Goal: Check status: Check status

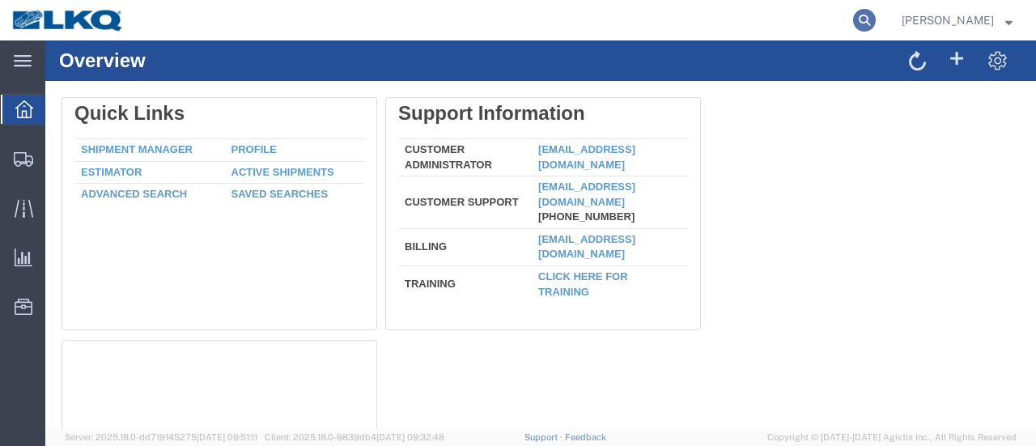
click at [876, 17] on icon at bounding box center [864, 20] width 23 height 23
paste input "56784477"
type input "56784477"
